Goal: Task Accomplishment & Management: Complete application form

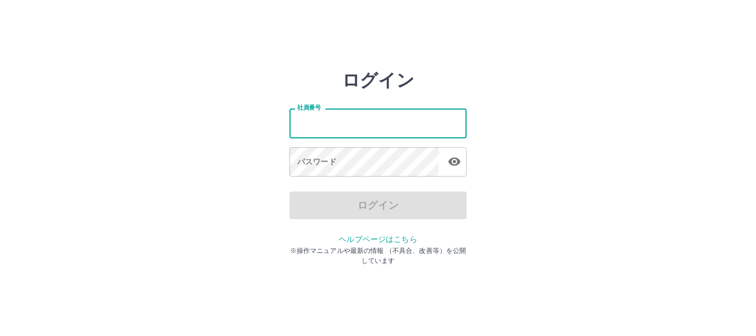
type input "*******"
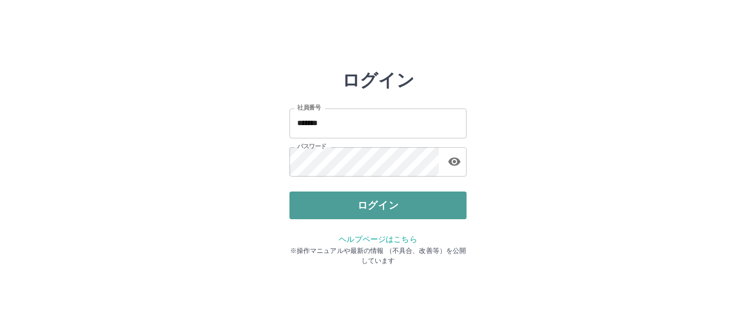
click at [354, 209] on button "ログイン" at bounding box center [378, 206] width 177 height 28
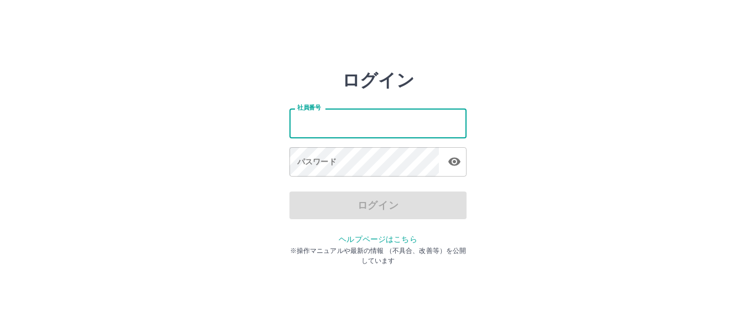
click at [298, 122] on input "社員番号" at bounding box center [378, 123] width 177 height 29
type input "*******"
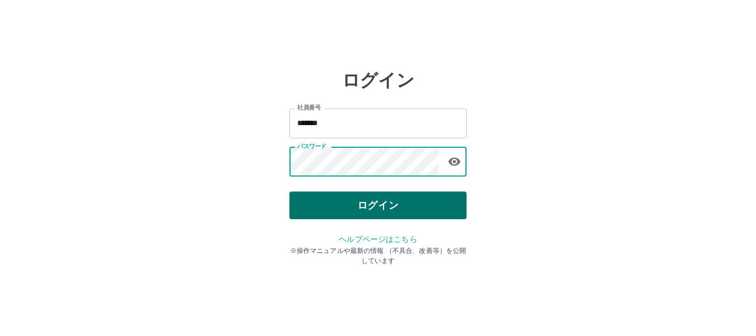
click at [332, 206] on button "ログイン" at bounding box center [378, 206] width 177 height 28
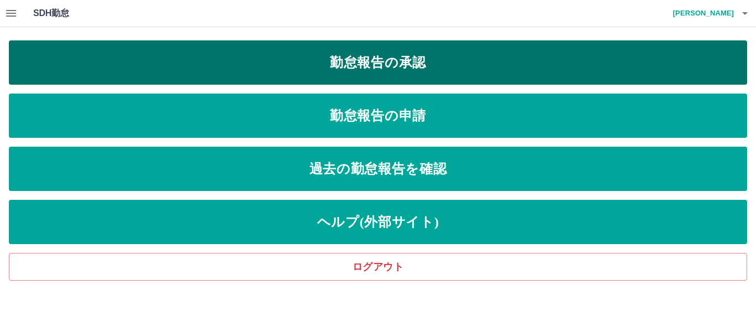
click at [365, 59] on link "勤怠報告の承認" at bounding box center [378, 62] width 738 height 44
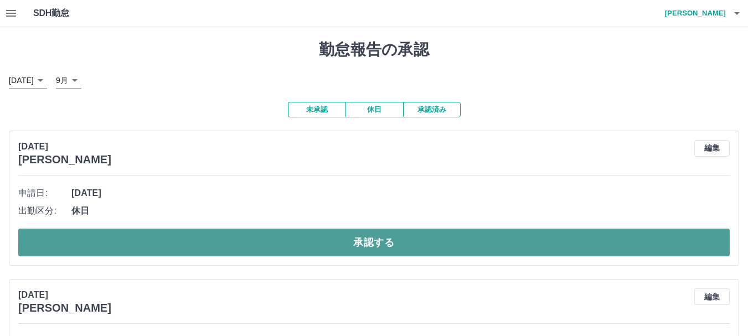
click at [348, 252] on button "承認する" at bounding box center [373, 243] width 711 height 28
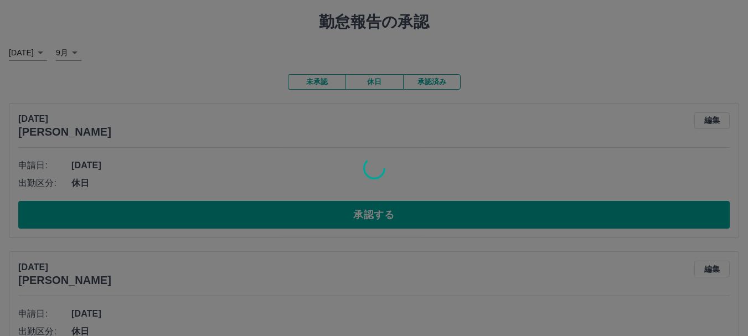
scroll to position [55, 0]
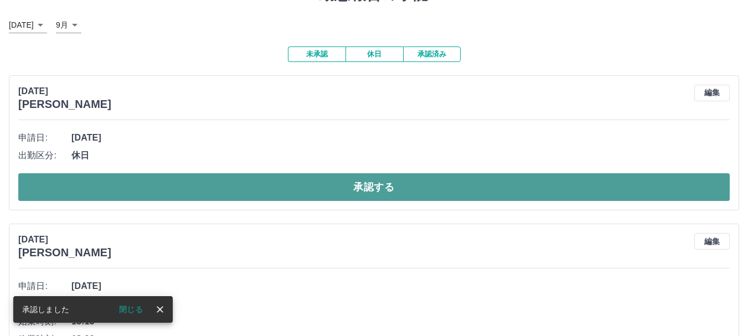
click at [346, 190] on button "承認する" at bounding box center [373, 187] width 711 height 28
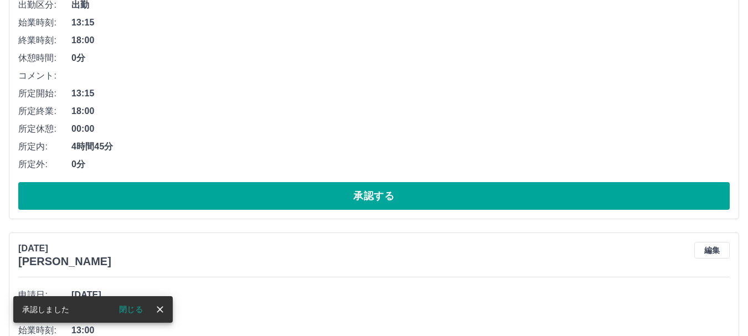
scroll to position [221, 0]
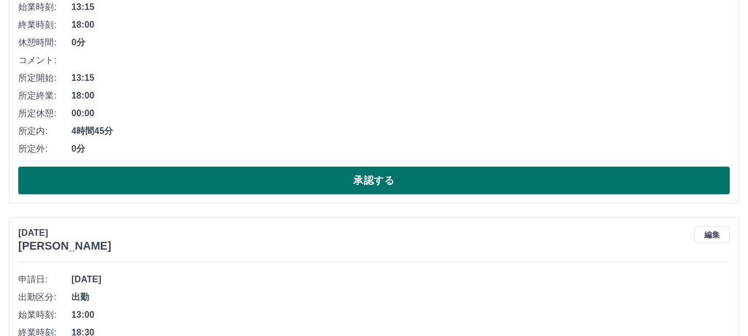
click at [349, 188] on button "承認する" at bounding box center [373, 181] width 711 height 28
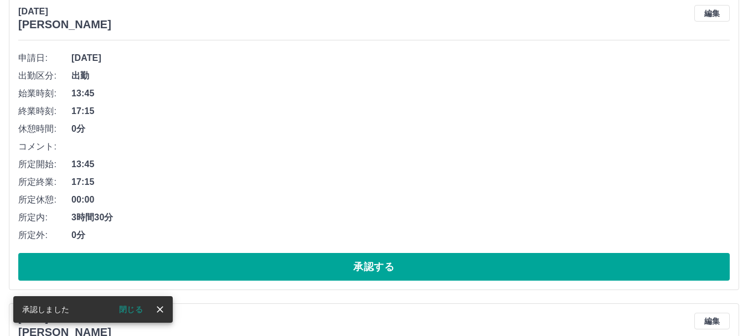
scroll to position [135, 0]
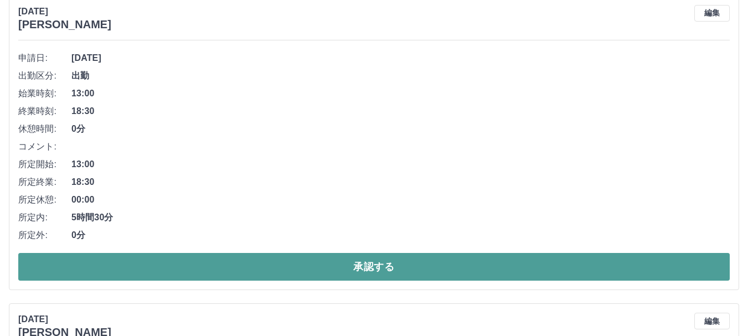
click at [316, 267] on button "承認する" at bounding box center [373, 267] width 711 height 28
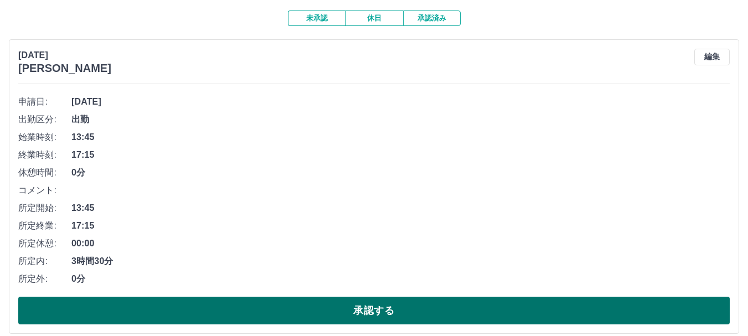
scroll to position [111, 0]
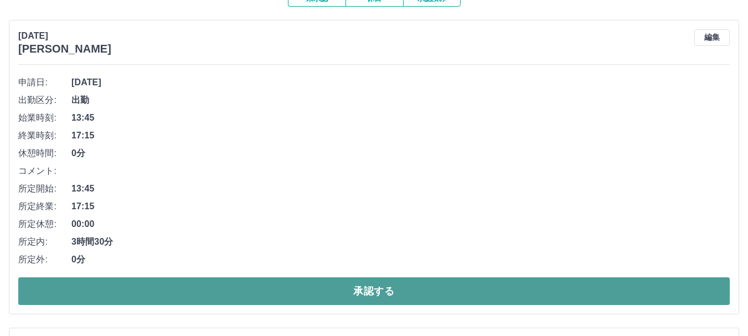
click at [283, 295] on button "承認する" at bounding box center [373, 291] width 711 height 28
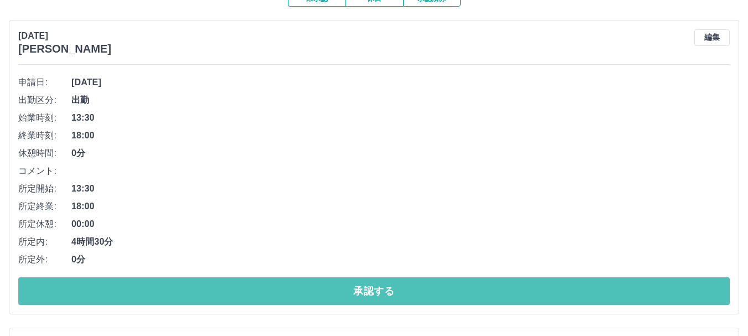
drag, startPoint x: 404, startPoint y: 292, endPoint x: 401, endPoint y: 277, distance: 15.7
click at [404, 288] on button "承認する" at bounding box center [373, 291] width 711 height 28
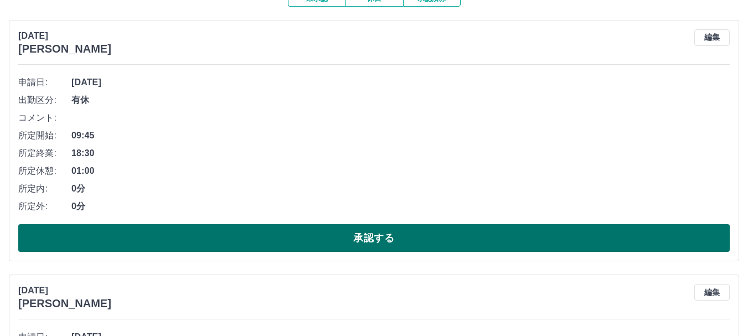
click at [221, 242] on button "承認する" at bounding box center [373, 238] width 711 height 28
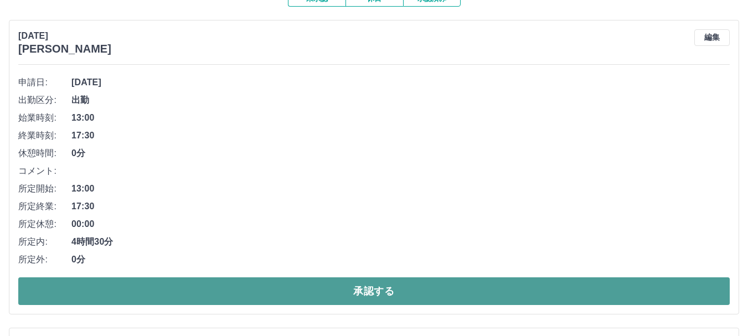
click at [312, 292] on button "承認する" at bounding box center [373, 291] width 711 height 28
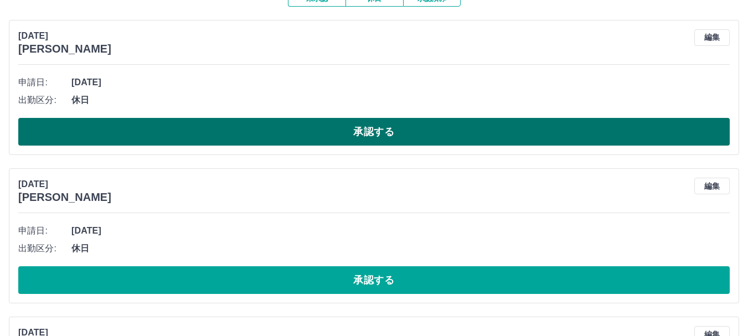
click at [268, 130] on button "承認する" at bounding box center [373, 132] width 711 height 28
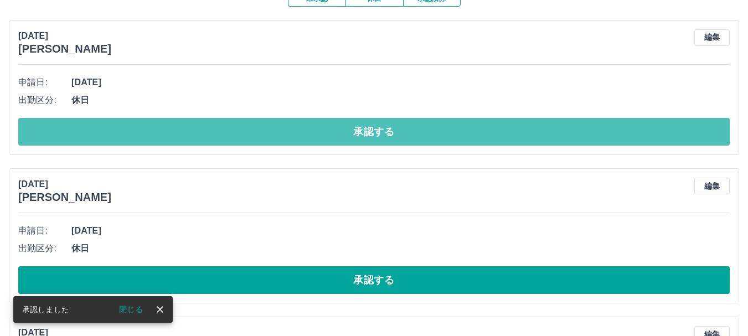
click at [268, 130] on button "承認する" at bounding box center [373, 132] width 711 height 28
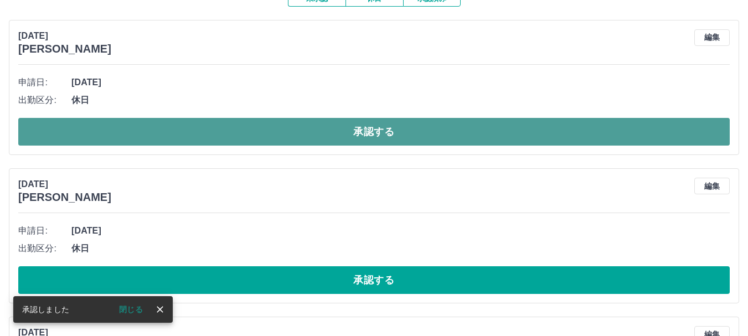
click at [291, 141] on button "承認する" at bounding box center [373, 132] width 711 height 28
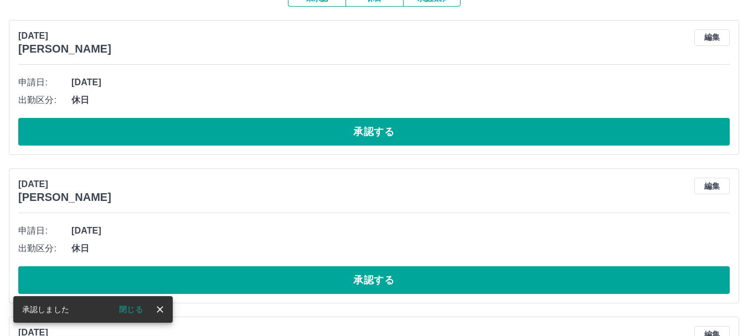
click at [349, 136] on button "承認する" at bounding box center [373, 132] width 711 height 28
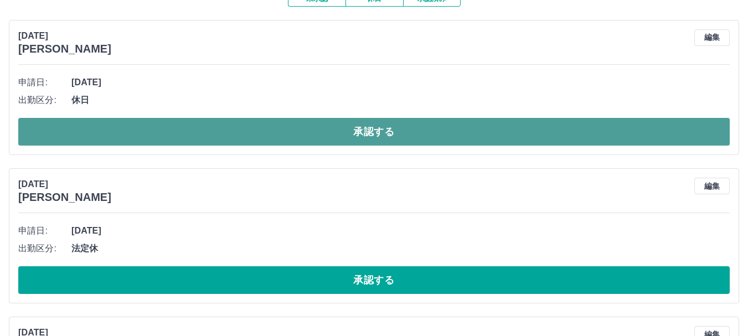
click at [432, 135] on button "承認する" at bounding box center [373, 132] width 711 height 28
click at [407, 130] on button "承認する" at bounding box center [373, 132] width 711 height 28
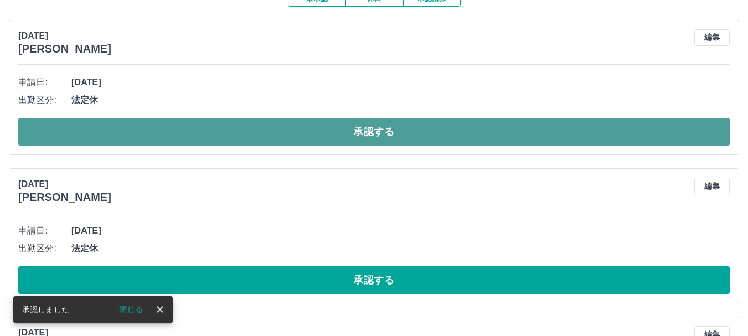
click at [441, 131] on button "承認する" at bounding box center [373, 132] width 711 height 28
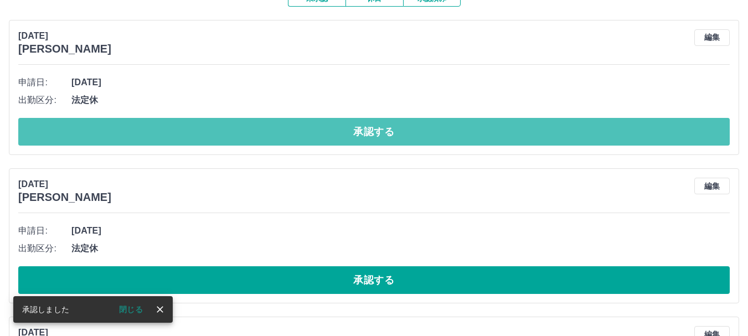
click at [440, 131] on button "承認する" at bounding box center [373, 132] width 711 height 28
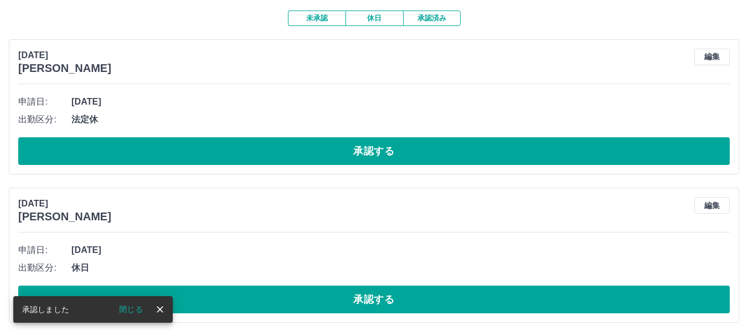
scroll to position [92, 0]
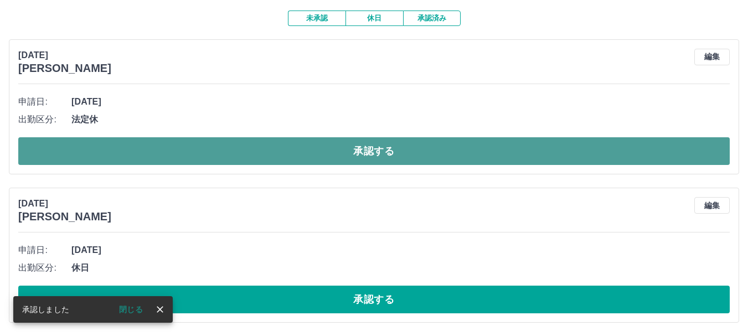
click at [432, 161] on button "承認する" at bounding box center [373, 151] width 711 height 28
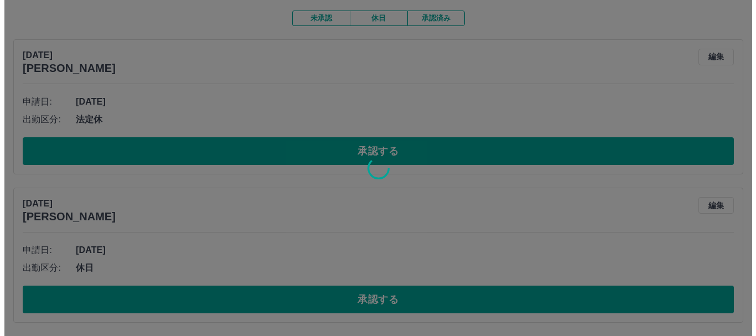
scroll to position [0, 0]
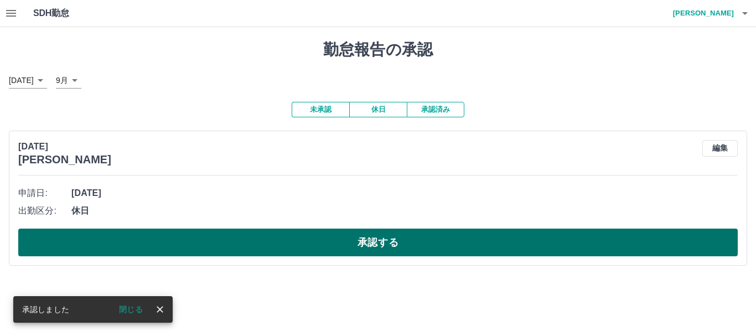
click at [446, 241] on button "承認する" at bounding box center [378, 243] width 720 height 28
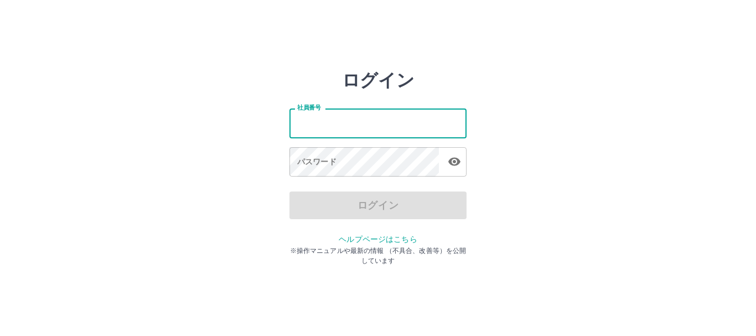
type input "*******"
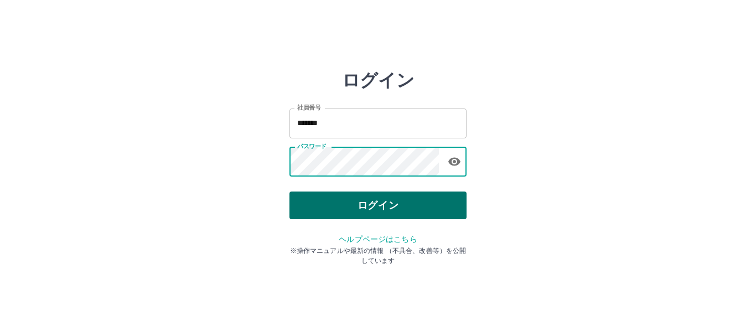
click at [422, 204] on button "ログイン" at bounding box center [378, 206] width 177 height 28
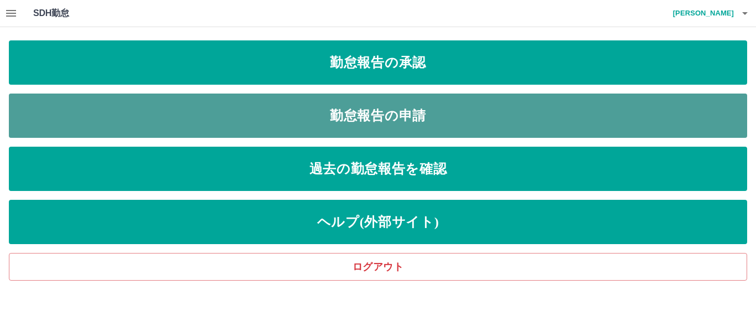
click at [445, 112] on link "勤怠報告の申請" at bounding box center [378, 116] width 738 height 44
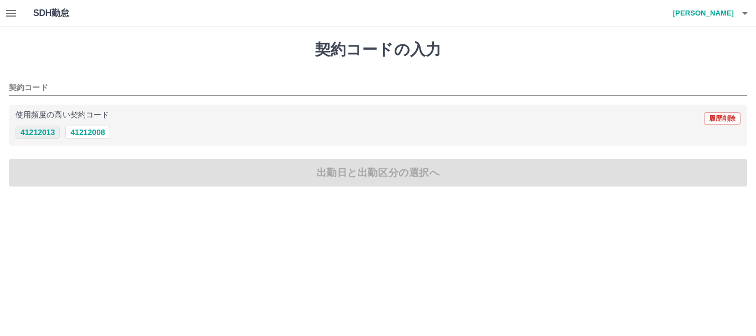
click at [40, 131] on button "41212013" at bounding box center [38, 132] width 44 height 13
type input "********"
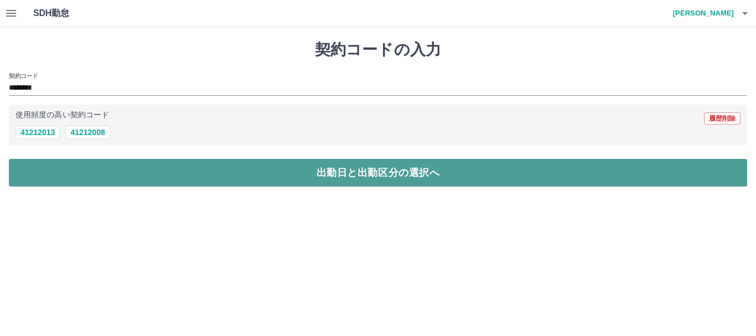
click at [66, 173] on button "出勤日と出勤区分の選択へ" at bounding box center [378, 173] width 738 height 28
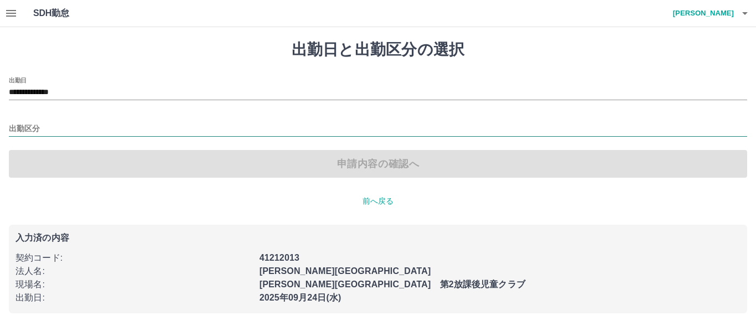
click at [30, 126] on input "出勤区分" at bounding box center [378, 129] width 738 height 14
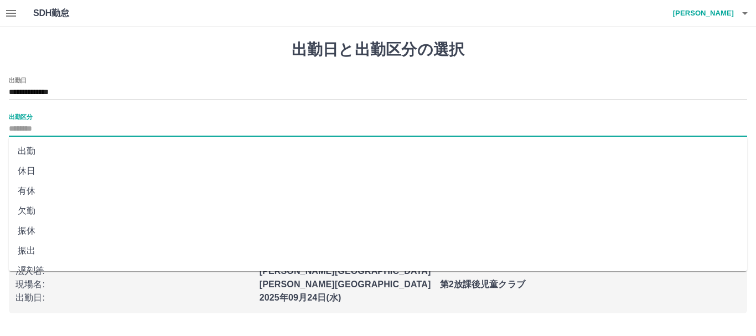
click at [24, 151] on li "出勤" at bounding box center [378, 151] width 738 height 20
type input "**"
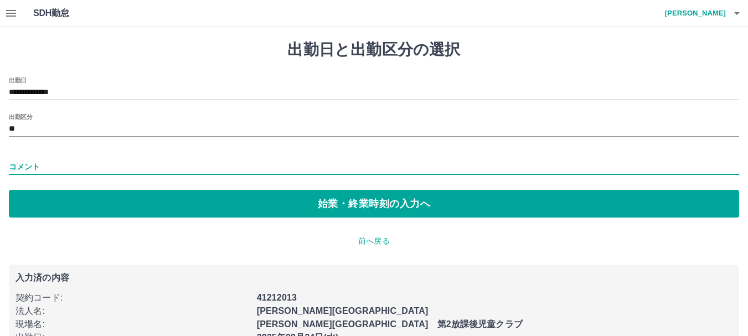
click at [27, 167] on input "コメント" at bounding box center [374, 167] width 730 height 16
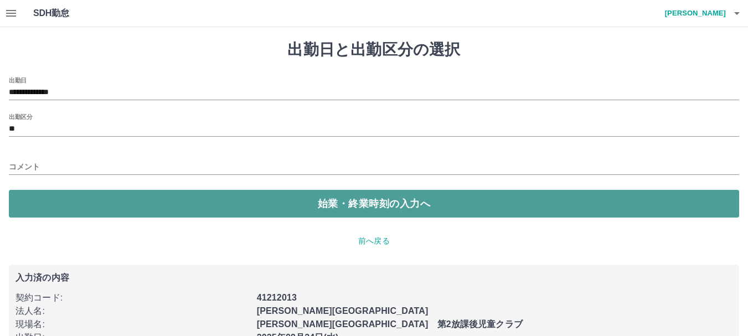
click at [77, 202] on button "始業・終業時刻の入力へ" at bounding box center [374, 204] width 730 height 28
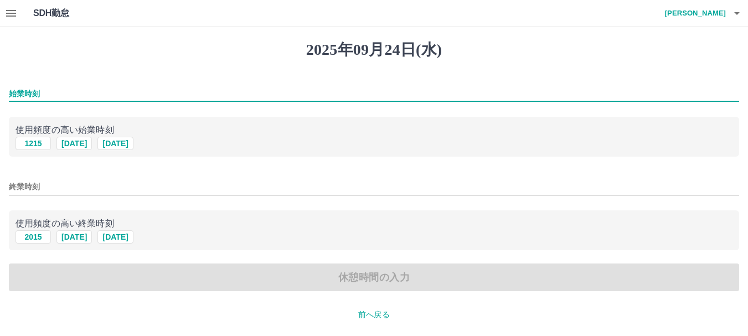
click at [19, 90] on input "始業時刻" at bounding box center [374, 94] width 730 height 16
type input "****"
click at [26, 184] on input "終業時刻" at bounding box center [374, 187] width 730 height 16
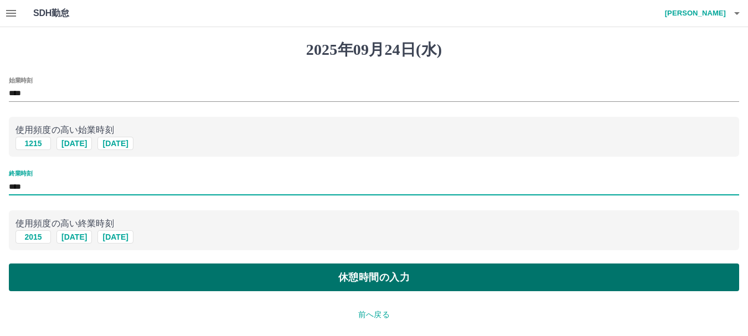
type input "****"
click at [120, 281] on button "休憩時間の入力" at bounding box center [374, 278] width 730 height 28
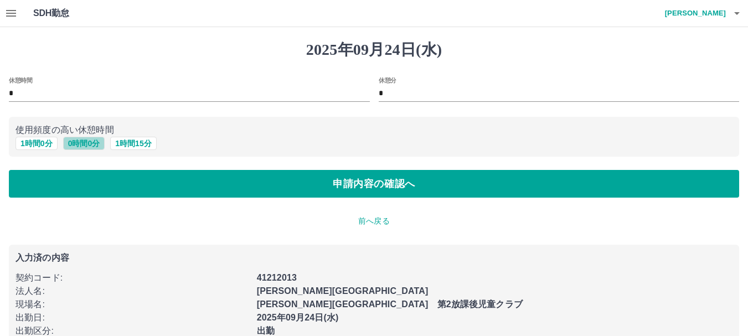
click at [82, 144] on button "0 時間 0 分" at bounding box center [84, 143] width 42 height 13
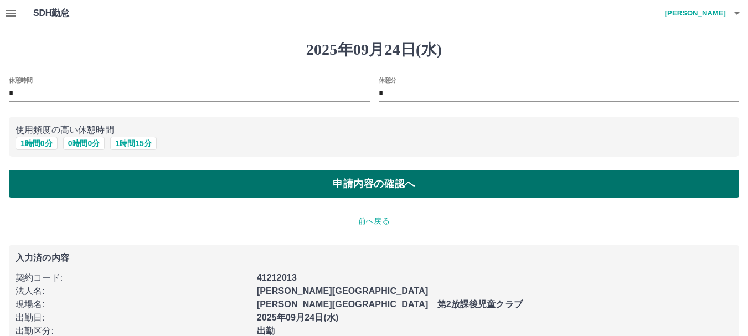
click at [99, 187] on button "申請内容の確認へ" at bounding box center [374, 184] width 730 height 28
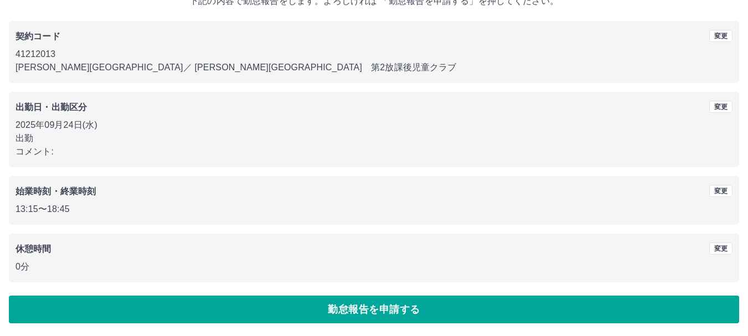
scroll to position [79, 0]
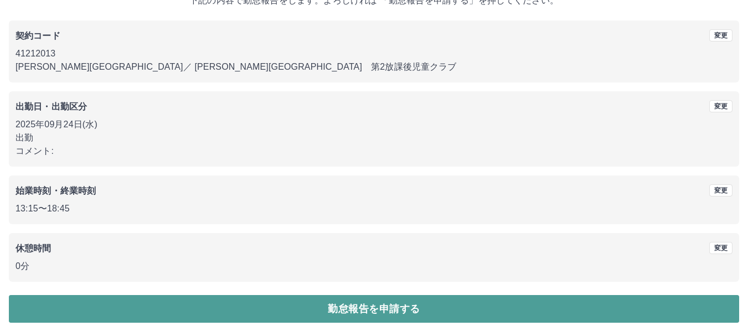
click at [154, 309] on button "勤怠報告を申請する" at bounding box center [374, 309] width 730 height 28
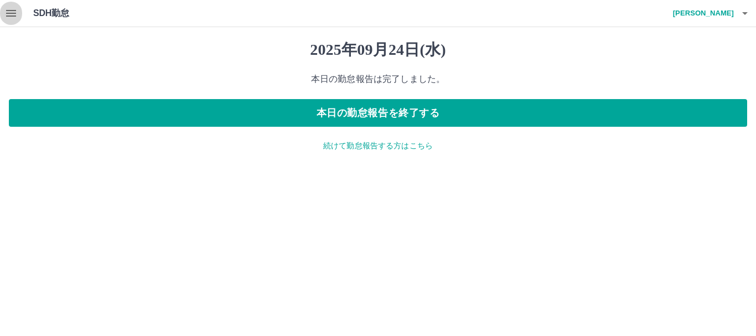
click at [13, 14] on icon "button" at bounding box center [11, 13] width 10 height 7
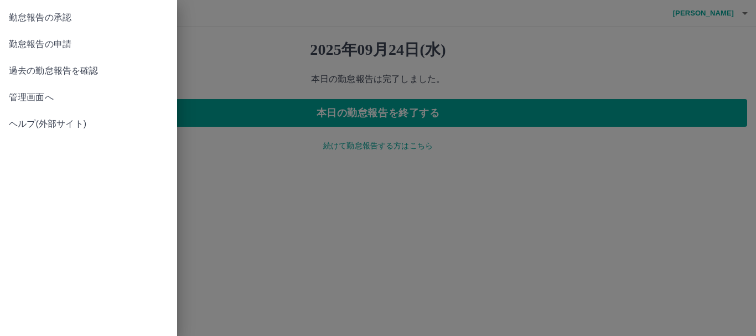
click at [50, 19] on span "勤怠報告の承認" at bounding box center [88, 17] width 159 height 13
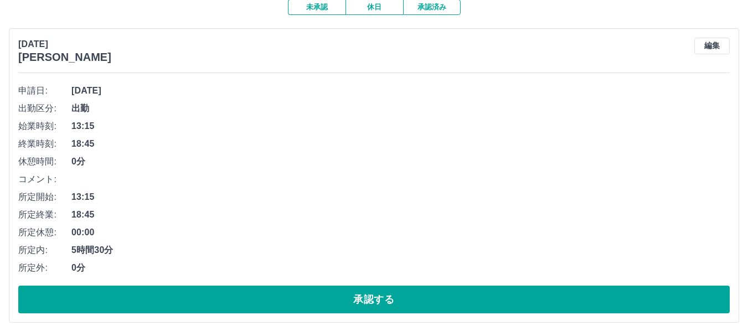
scroll to position [104, 0]
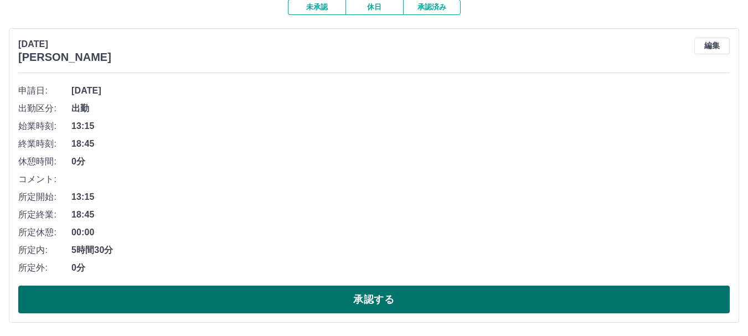
click at [243, 303] on button "承認する" at bounding box center [373, 300] width 711 height 28
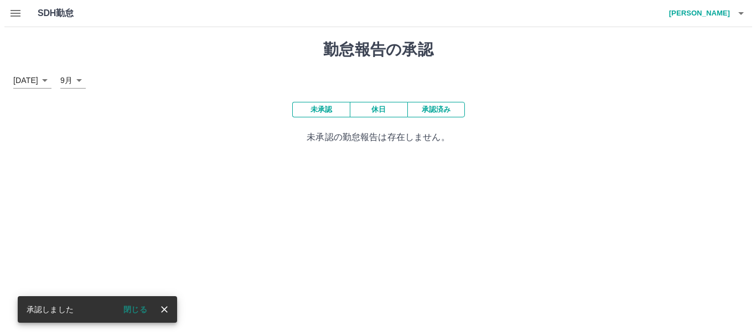
scroll to position [0, 0]
